Goal: Transaction & Acquisition: Purchase product/service

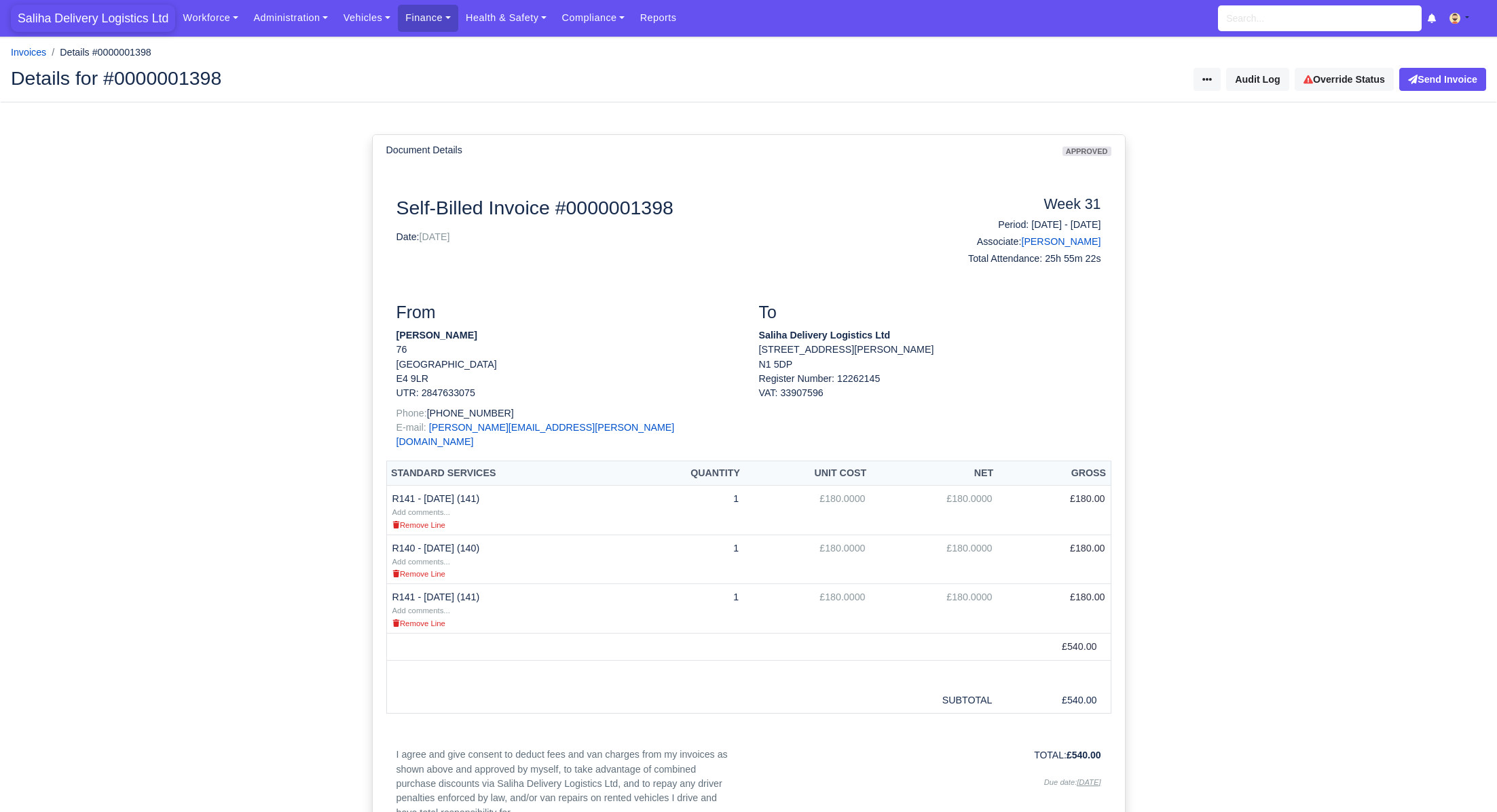
click at [86, 13] on span "Saliha Delivery Logistics Ltd" at bounding box center [92, 19] width 164 height 27
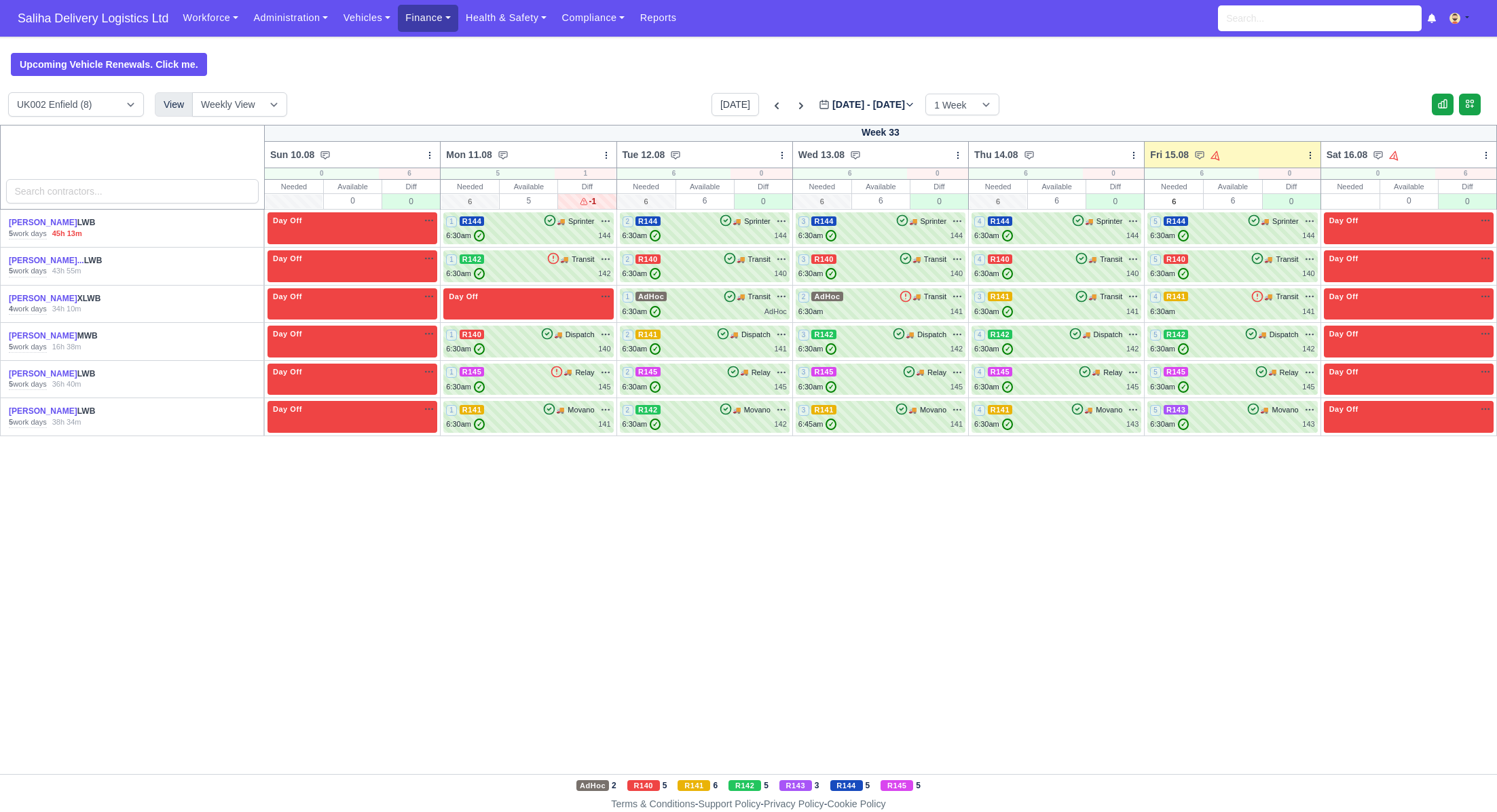
click at [429, 16] on link "Finance" at bounding box center [428, 18] width 61 height 27
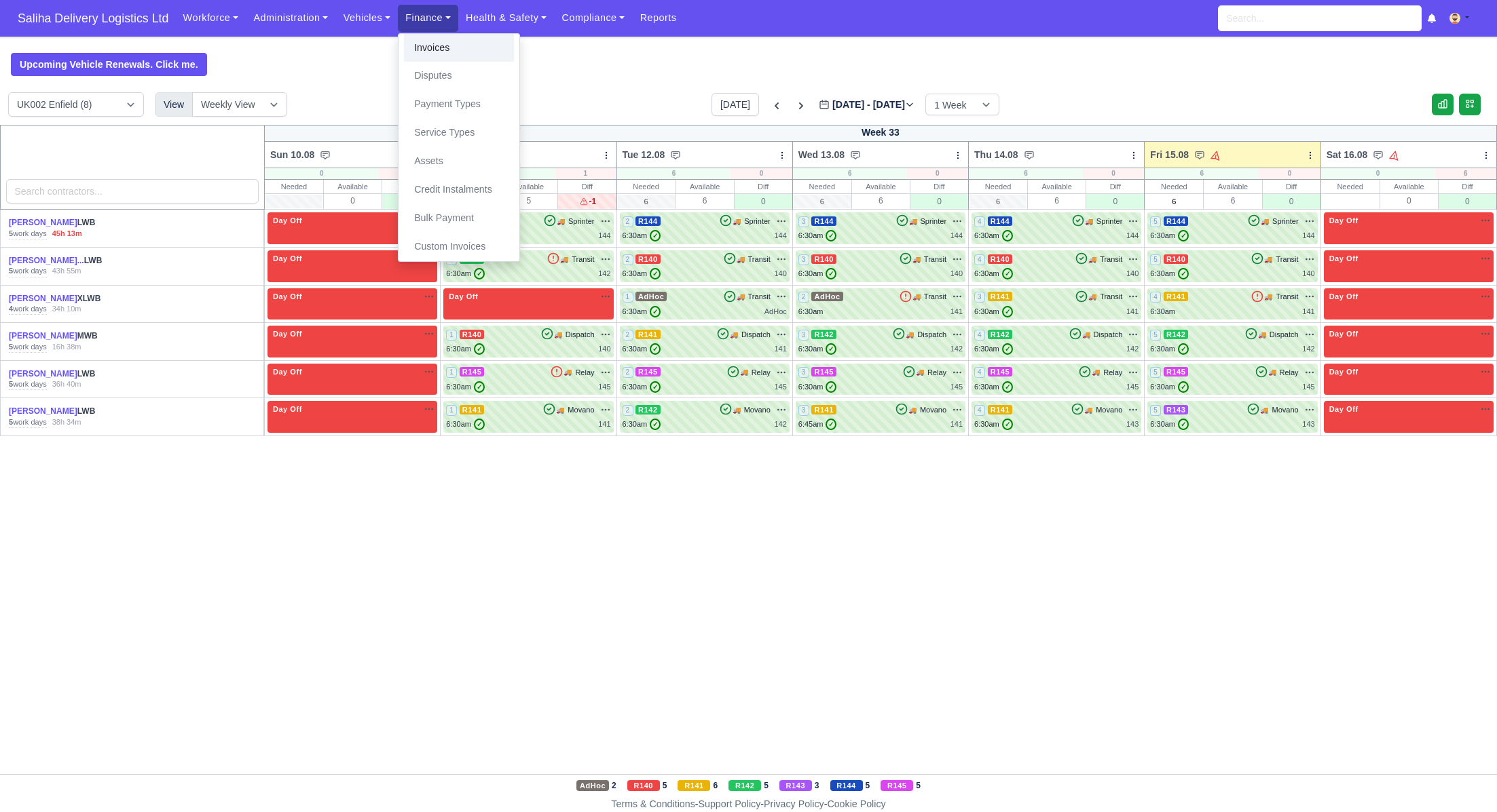
click at [443, 48] on link "Invoices" at bounding box center [459, 48] width 110 height 28
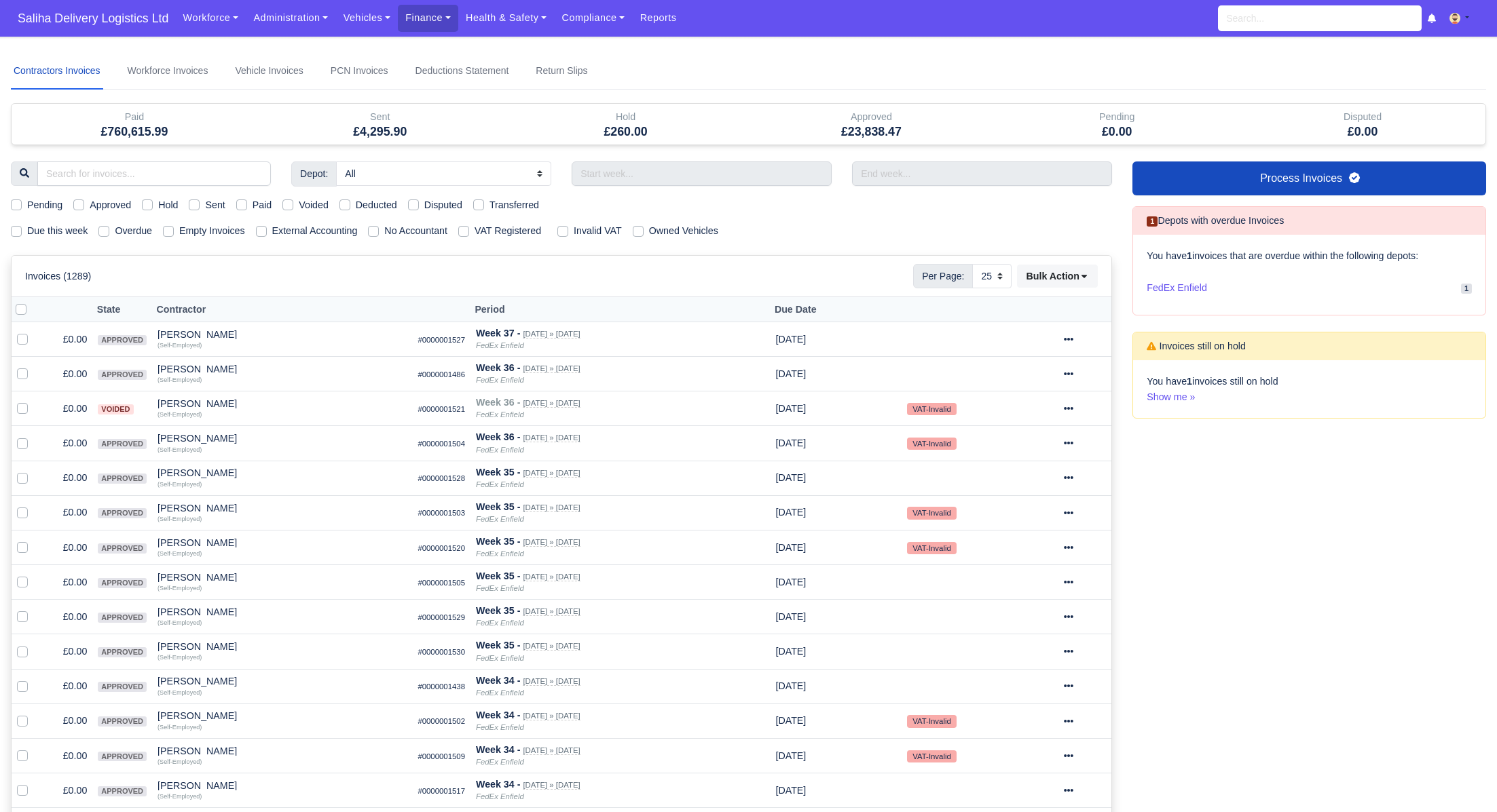
select select "25"
click at [205, 206] on label "Sent" at bounding box center [215, 204] width 19 height 15
click at [198, 206] on input "Sent" at bounding box center [194, 202] width 11 height 11
checkbox input "true"
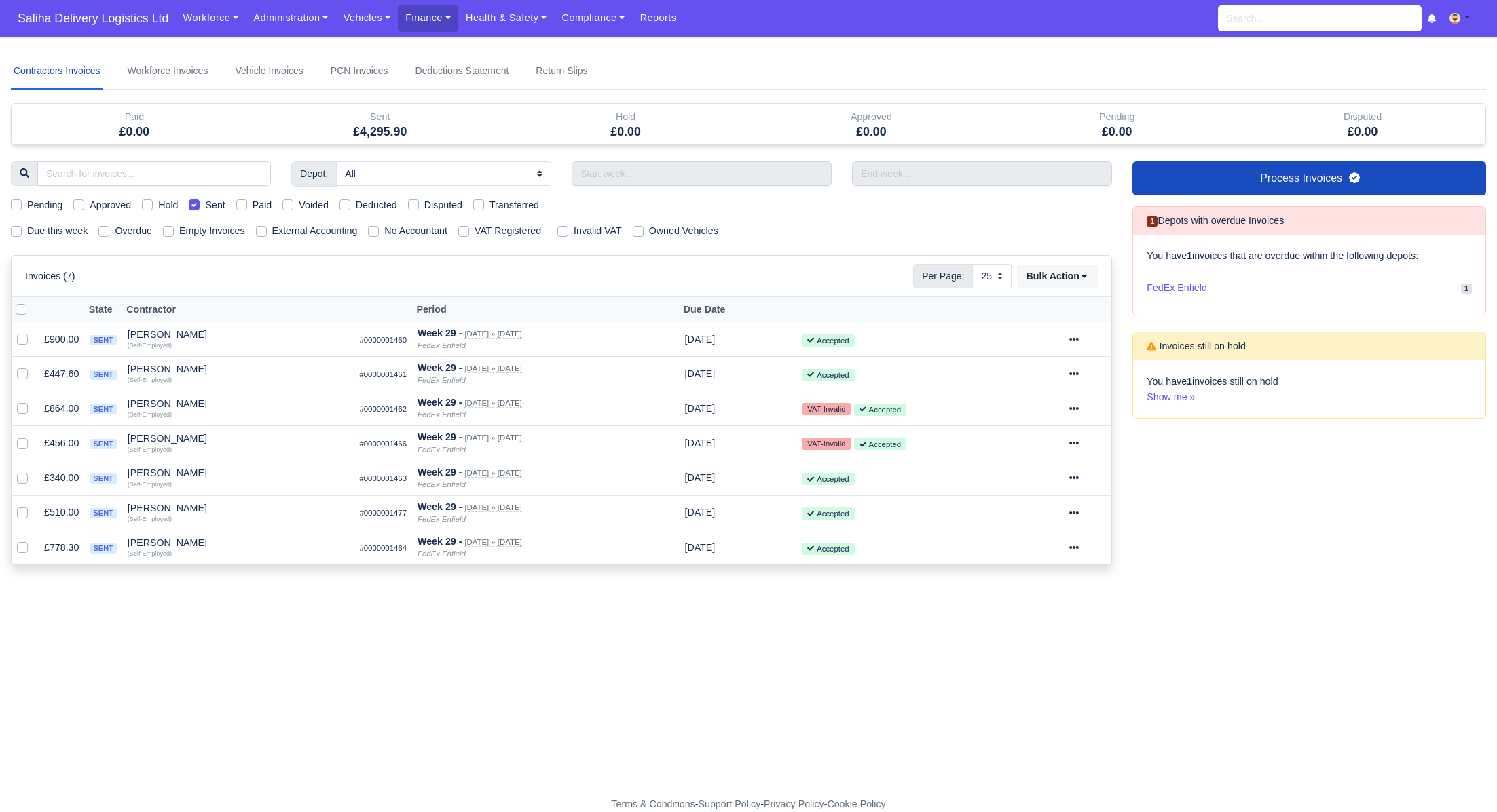
click at [32, 302] on label at bounding box center [32, 302] width 0 height 0
click at [20, 308] on input "checkbox" at bounding box center [20, 307] width 11 height 11
checkbox input "true"
click at [1085, 276] on icon at bounding box center [1085, 276] width 10 height 10
click at [1017, 409] on div "Pay" at bounding box center [1039, 405] width 121 height 21
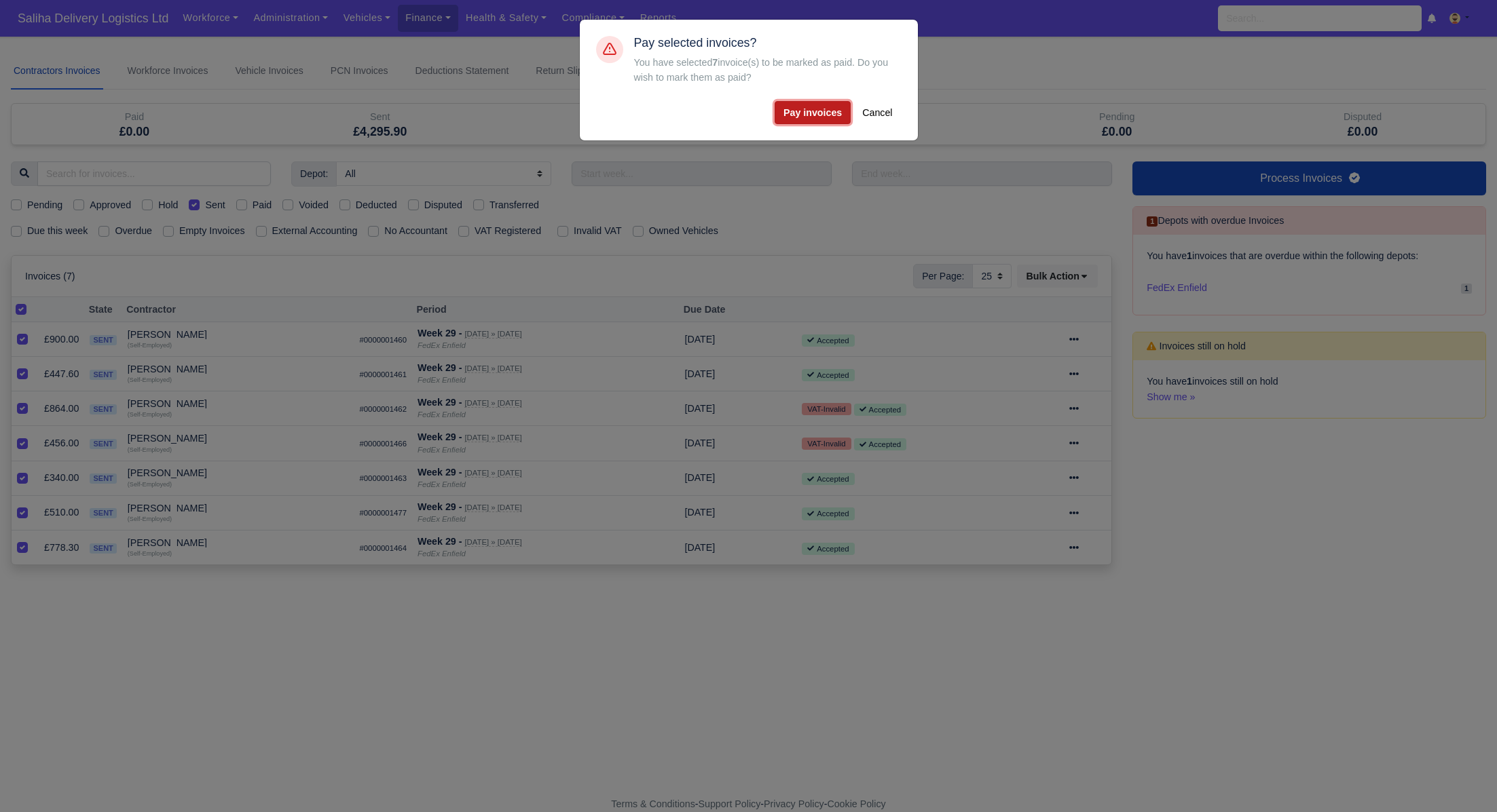
click at [824, 121] on button "Pay invoices" at bounding box center [812, 112] width 76 height 23
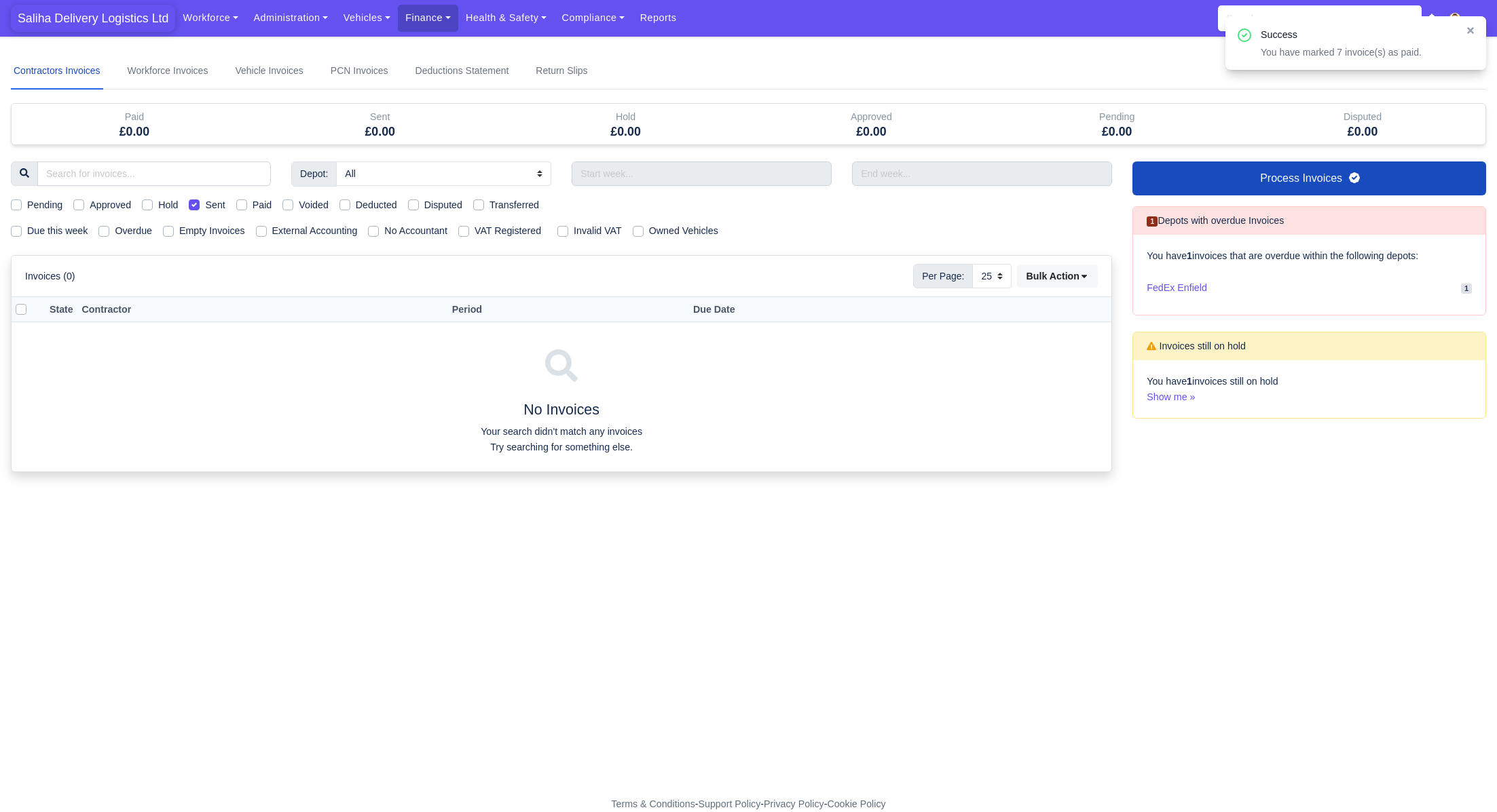
click at [118, 24] on span "Saliha Delivery Logistics Ltd" at bounding box center [92, 19] width 164 height 27
